Goal: Find specific page/section: Find specific page/section

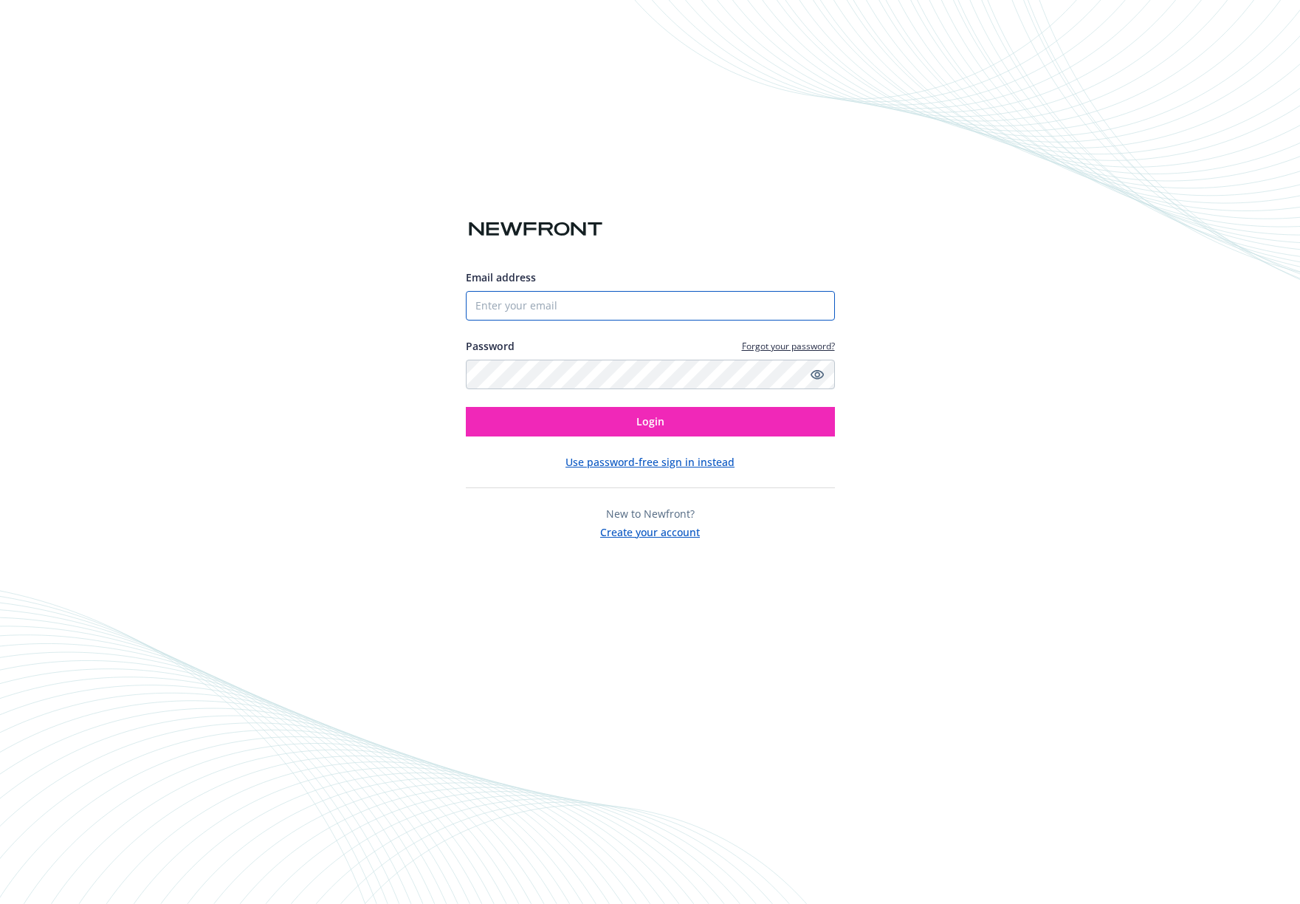
click at [549, 309] on input "Email address" at bounding box center [650, 306] width 369 height 30
type input "[EMAIL_ADDRESS][DOMAIN_NAME]"
click at [466, 407] on button "Login" at bounding box center [650, 422] width 369 height 30
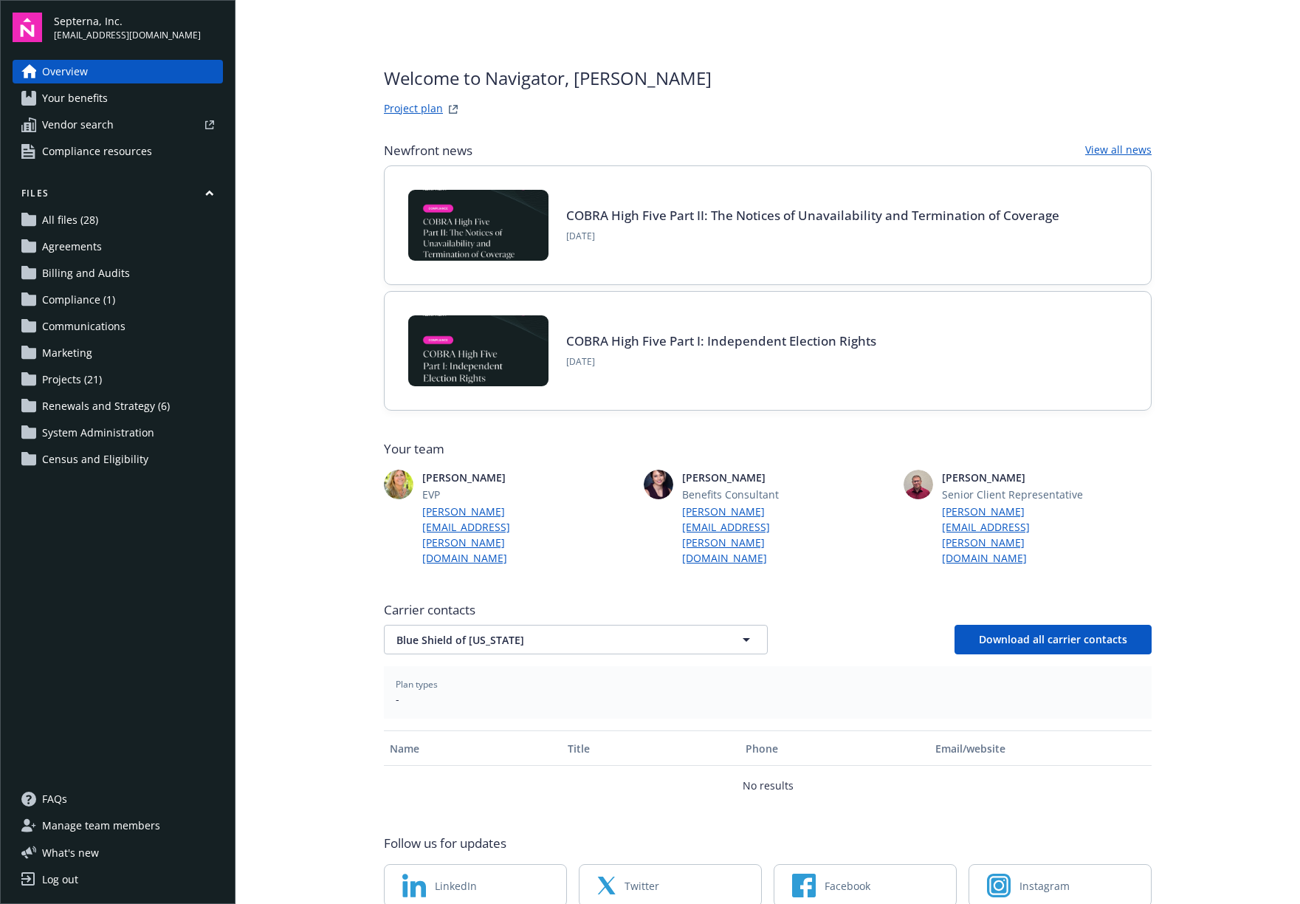
click at [59, 400] on span "Renewals and Strategy (6)" at bounding box center [106, 406] width 128 height 24
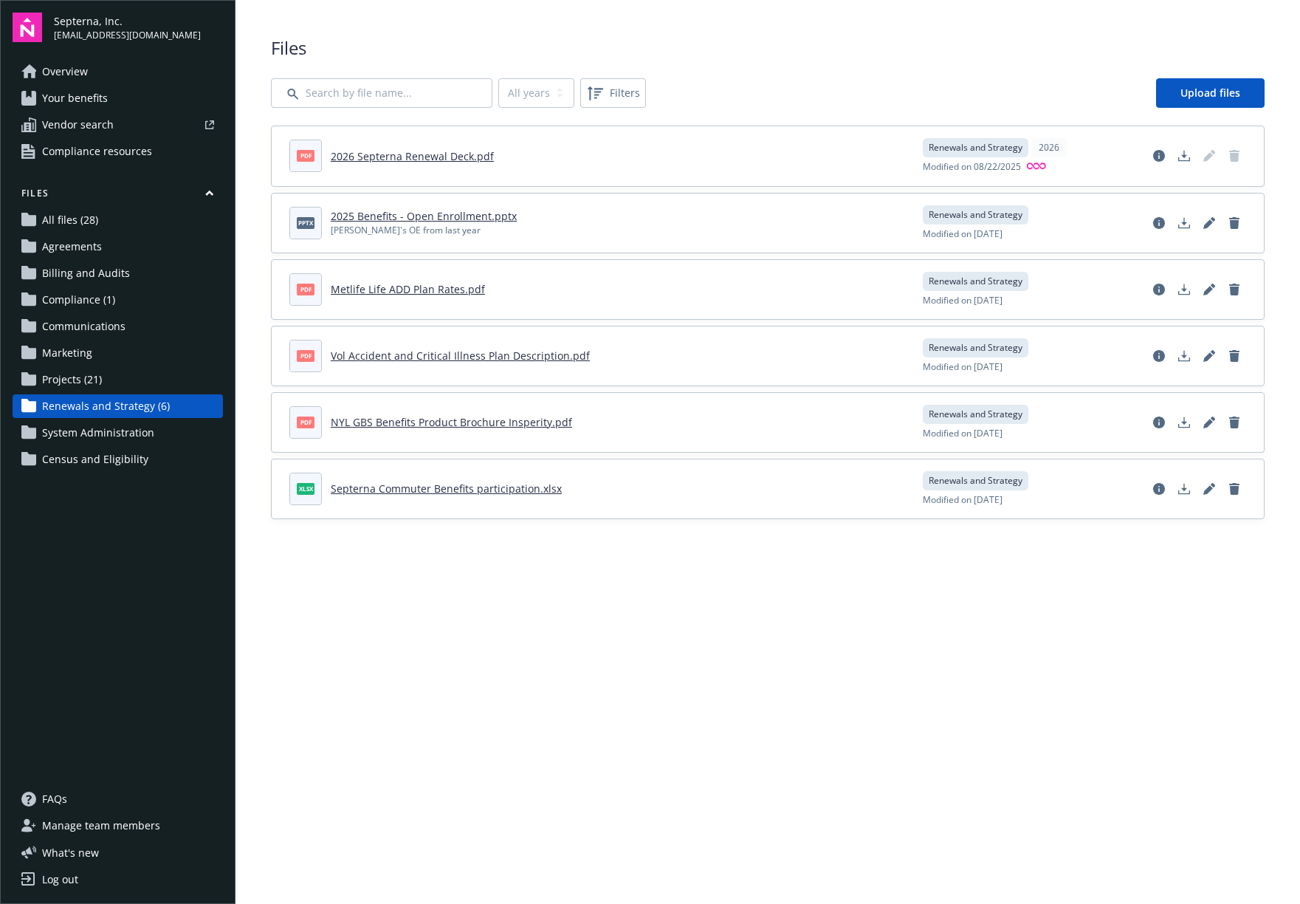
click at [75, 377] on span "Projects (21)" at bounding box center [72, 380] width 60 height 24
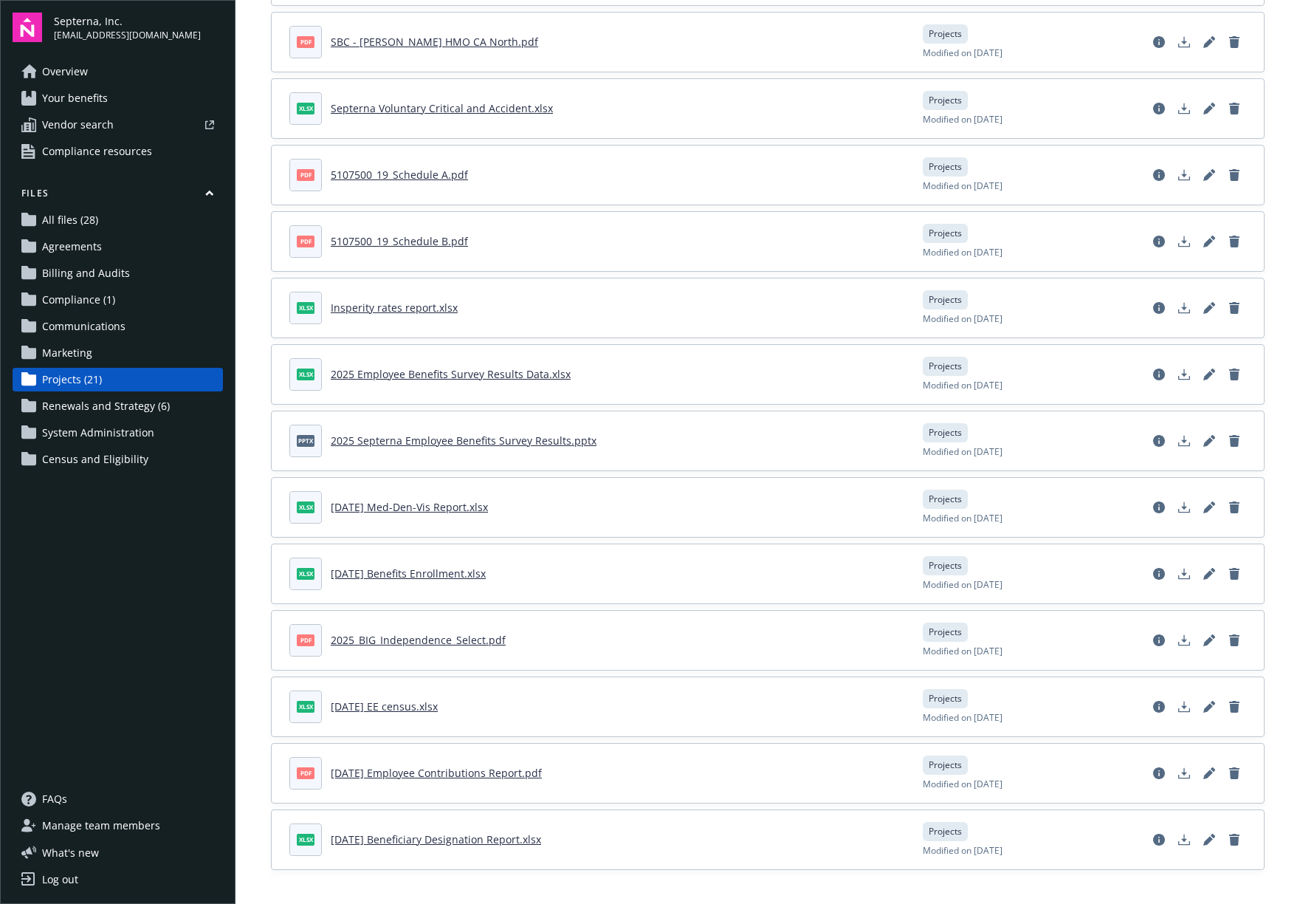
scroll to position [647, 0]
click at [75, 90] on span "Your benefits" at bounding box center [75, 98] width 66 height 24
